Goal: Task Accomplishment & Management: Use online tool/utility

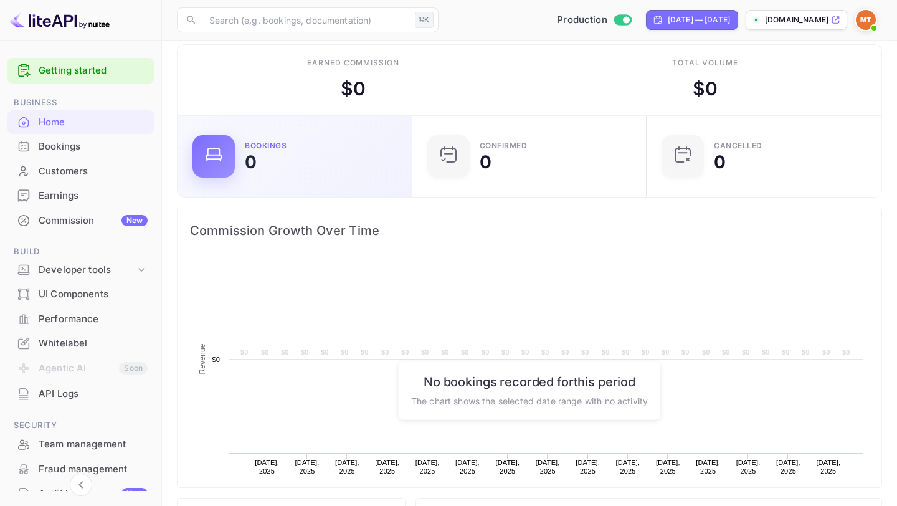
scroll to position [12, 0]
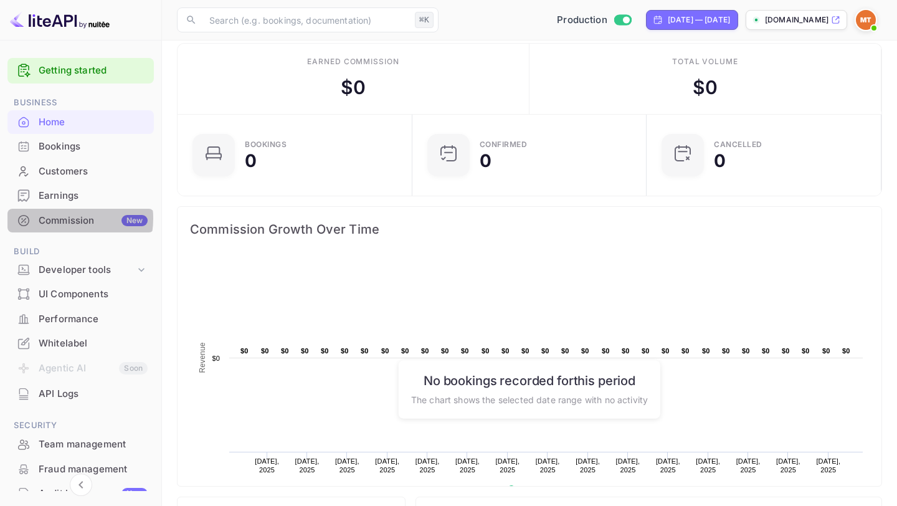
click at [60, 219] on div "Commission New" at bounding box center [93, 221] width 109 height 14
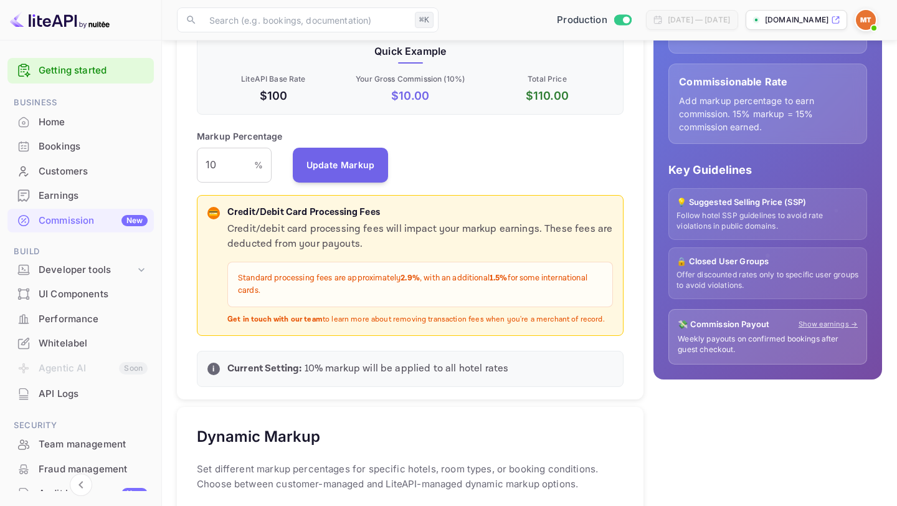
scroll to position [213, 0]
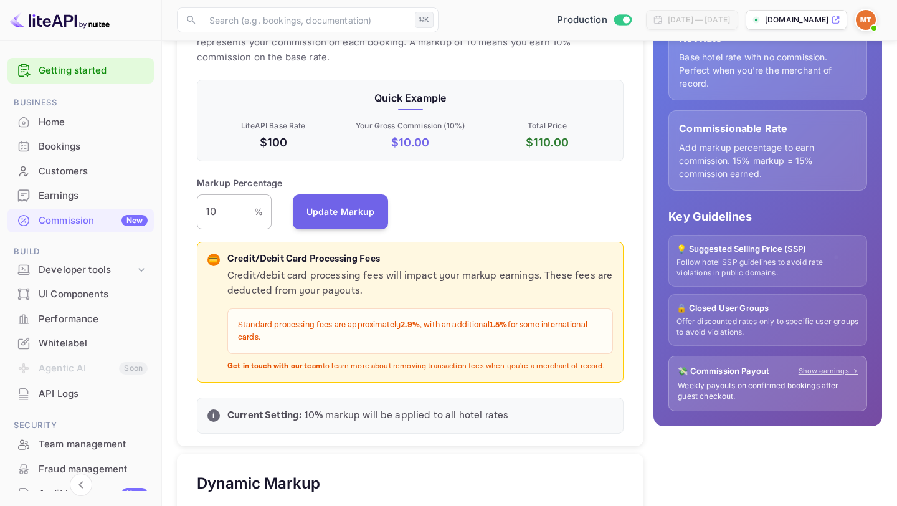
click at [219, 214] on input "10" at bounding box center [225, 211] width 57 height 35
type input "1"
type input "5"
click at [320, 211] on button "Update Markup" at bounding box center [341, 211] width 96 height 35
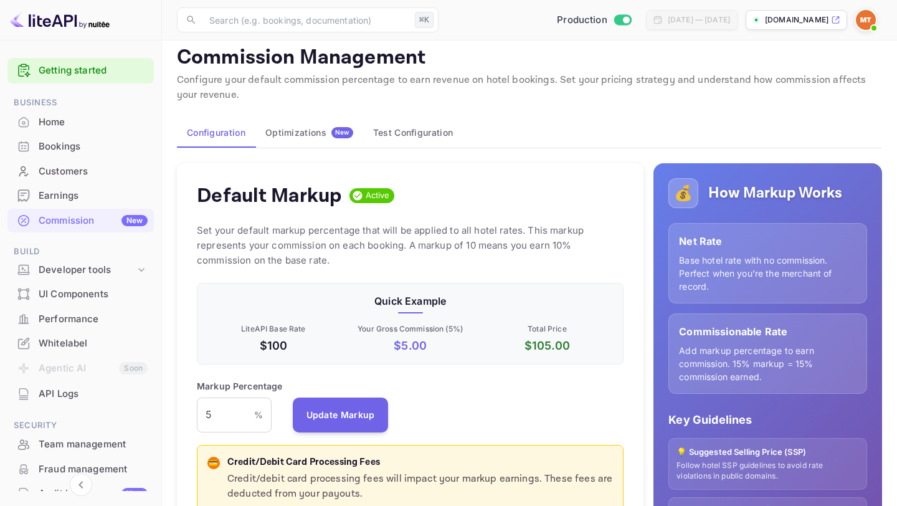
scroll to position [14, 0]
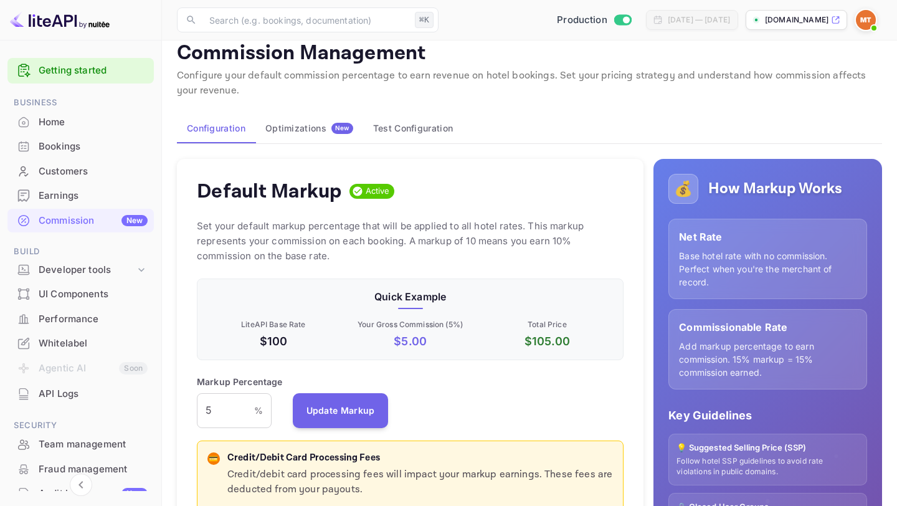
click at [323, 129] on div "Optimizations New" at bounding box center [309, 128] width 88 height 11
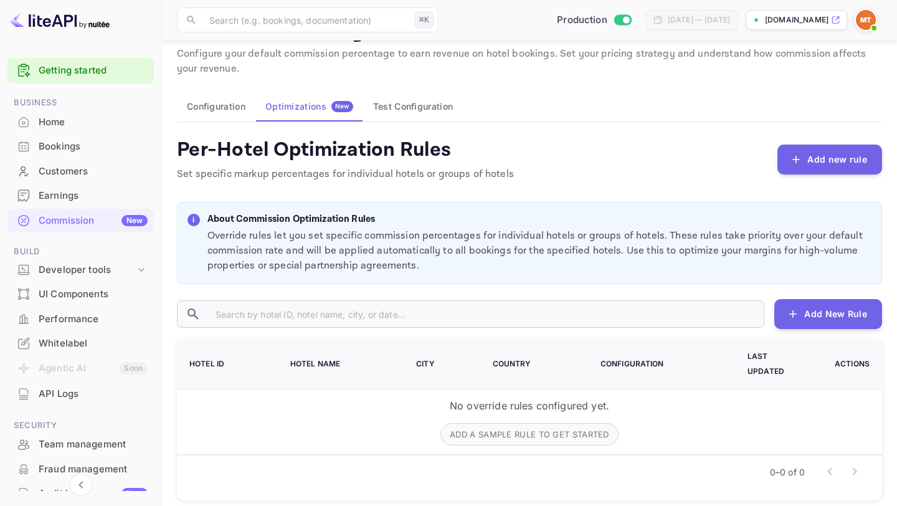
scroll to position [38, 0]
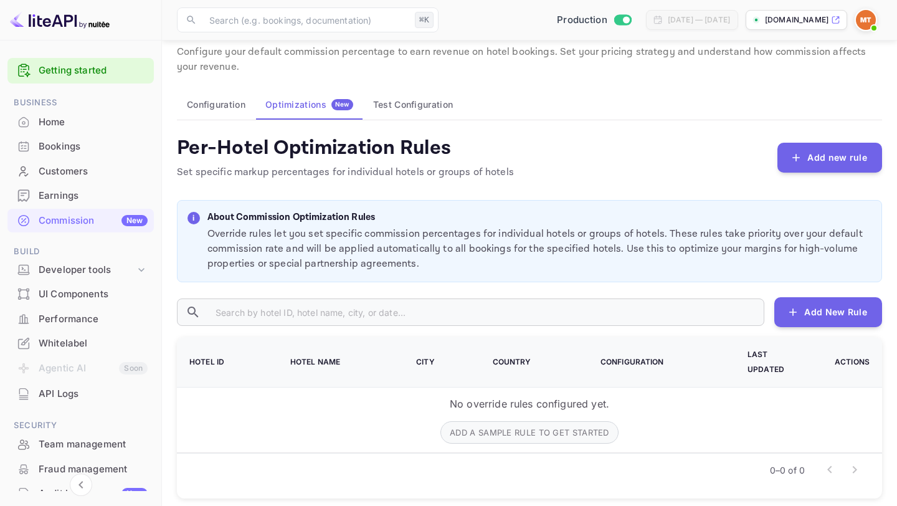
click at [418, 107] on button "Test Configuration" at bounding box center [413, 105] width 100 height 30
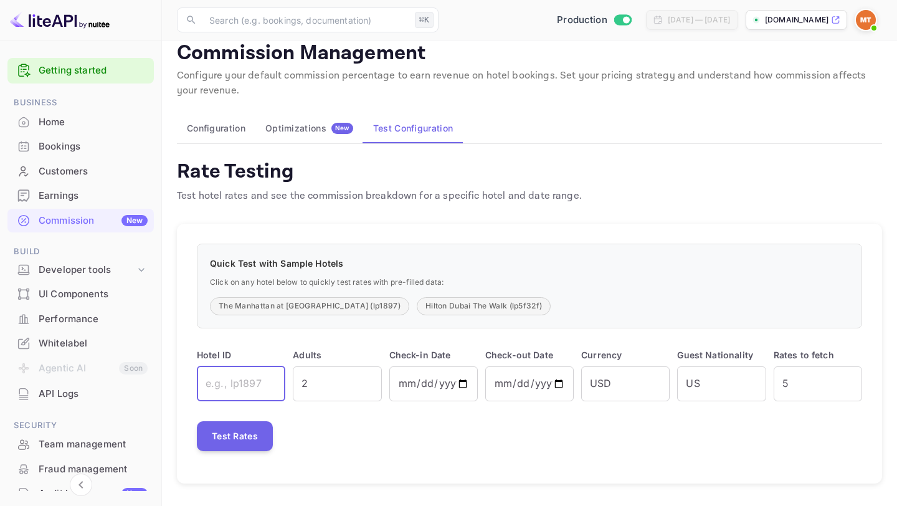
click at [224, 383] on input "text" at bounding box center [241, 383] width 88 height 35
type input "h"
type input "aurora"
click at [224, 383] on input "aurora" at bounding box center [241, 383] width 88 height 35
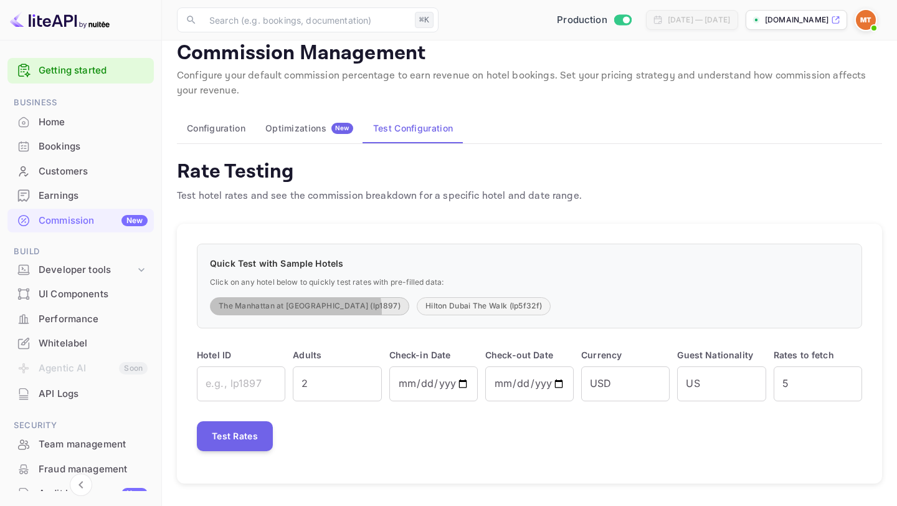
click at [295, 312] on button "The Manhattan at [GEOGRAPHIC_DATA] (lp1897)" at bounding box center [309, 306] width 199 height 18
type input "lp1897"
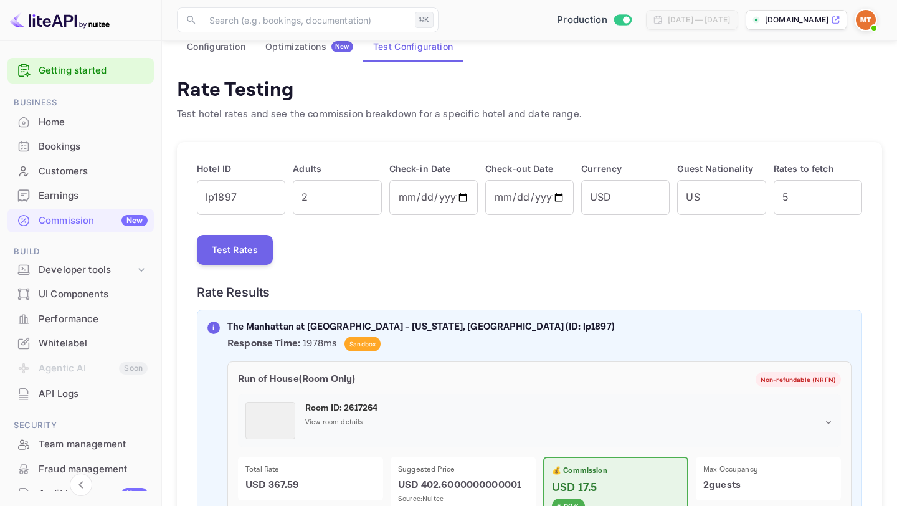
scroll to position [100, 0]
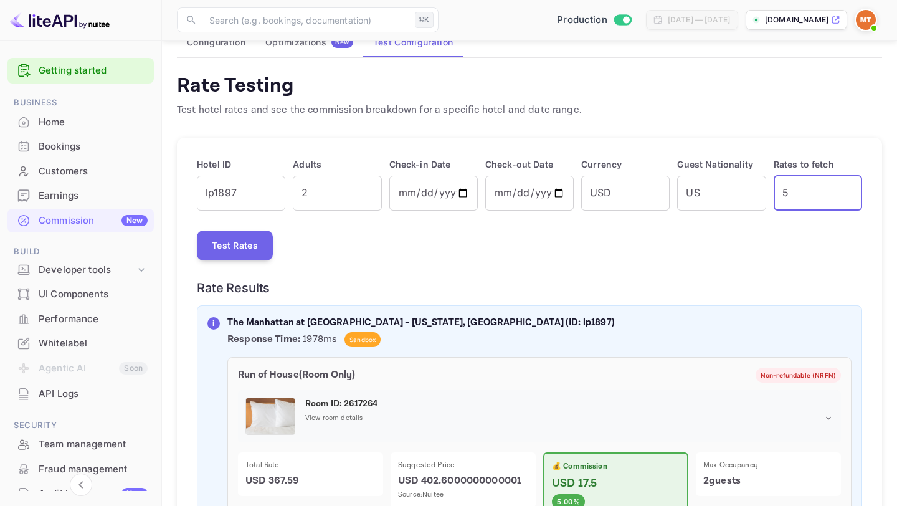
click at [797, 190] on input "5" at bounding box center [818, 193] width 88 height 35
click at [699, 201] on input "US" at bounding box center [721, 193] width 88 height 35
click at [638, 235] on div "Test Rates" at bounding box center [530, 246] width 666 height 30
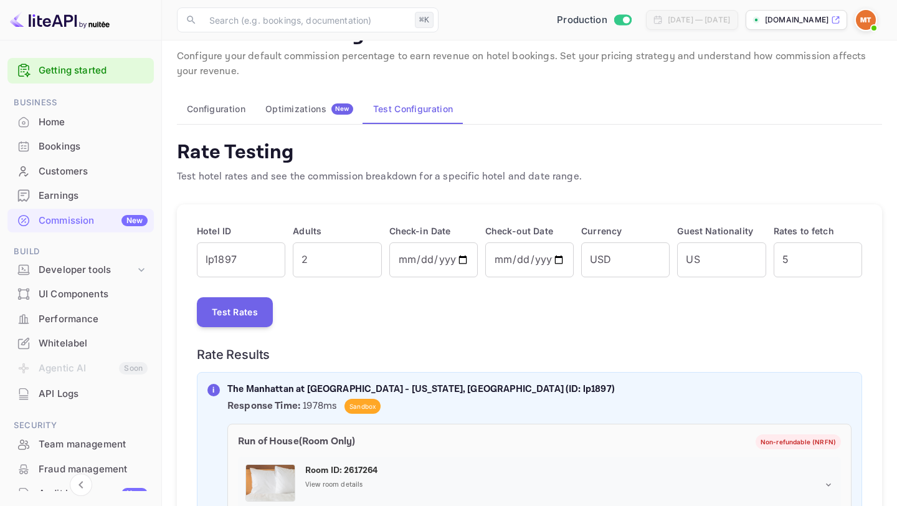
scroll to position [0, 0]
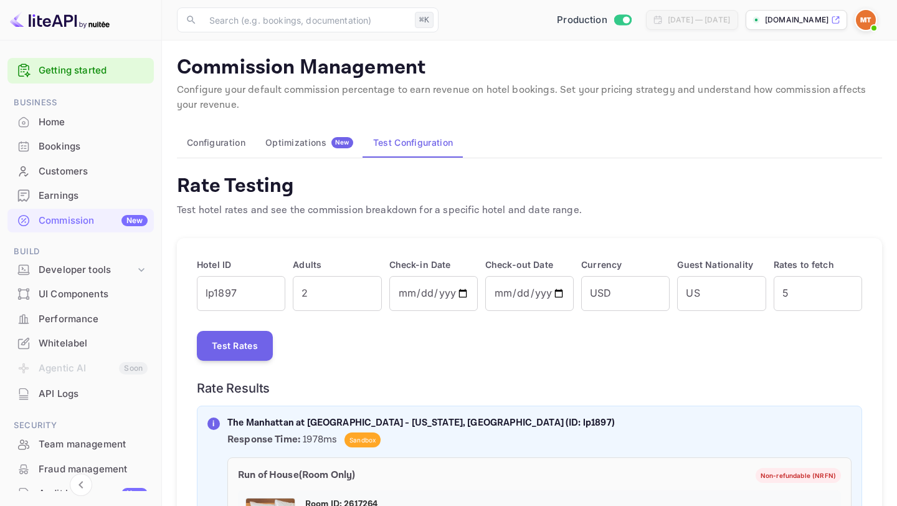
click at [93, 350] on div "Whitelabel" at bounding box center [93, 344] width 109 height 14
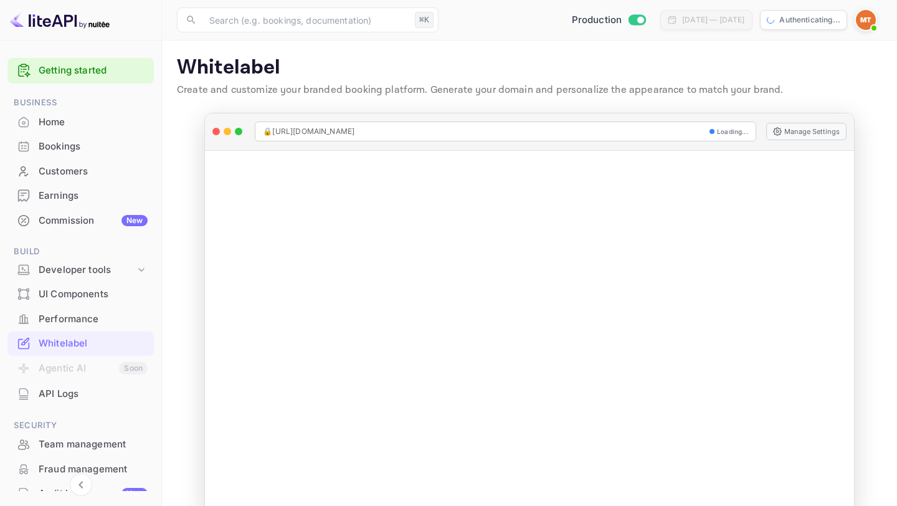
click at [93, 368] on li "Agentic AI Soon" at bounding box center [80, 369] width 146 height 26
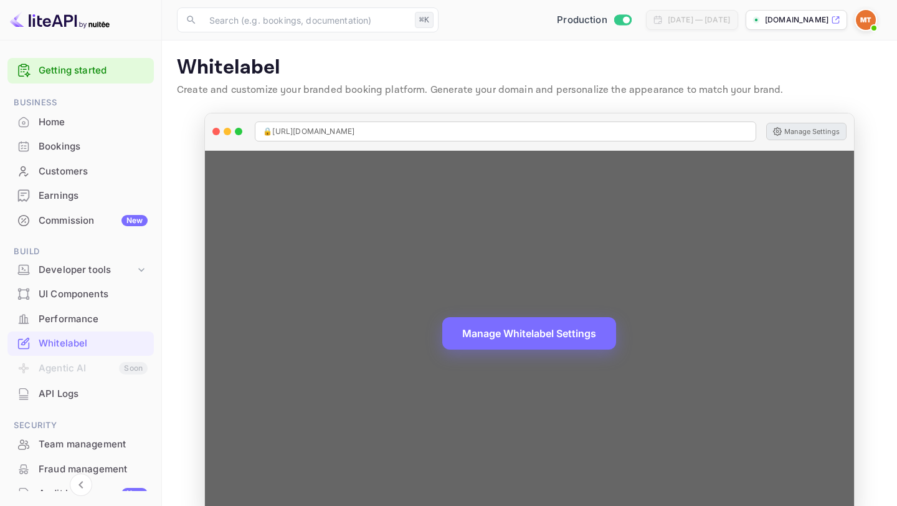
click at [809, 131] on button "Manage Settings" at bounding box center [806, 131] width 80 height 17
